Goal: Ask a question

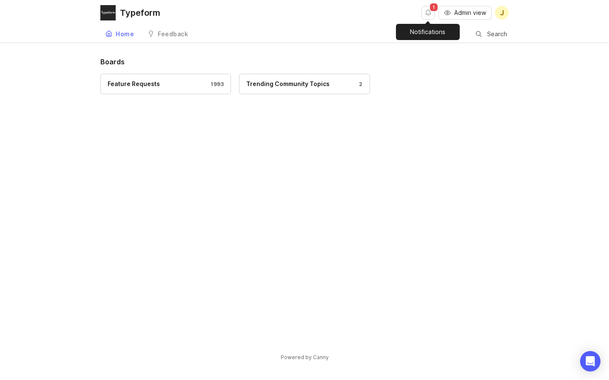
click at [431, 14] on button "Notifications" at bounding box center [429, 13] width 14 height 14
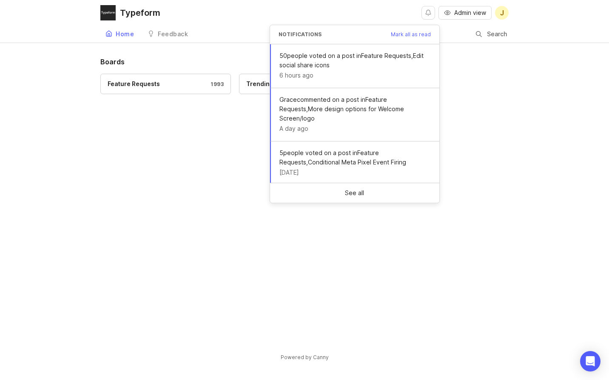
click at [377, 12] on div "Typeform Admin view J" at bounding box center [304, 13] width 409 height 26
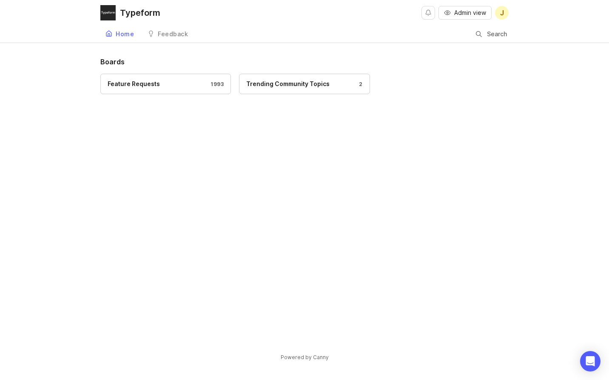
click at [481, 35] on div at bounding box center [479, 34] width 6 height 7
type input "i"
type input "ama"
